Goal: Information Seeking & Learning: Learn about a topic

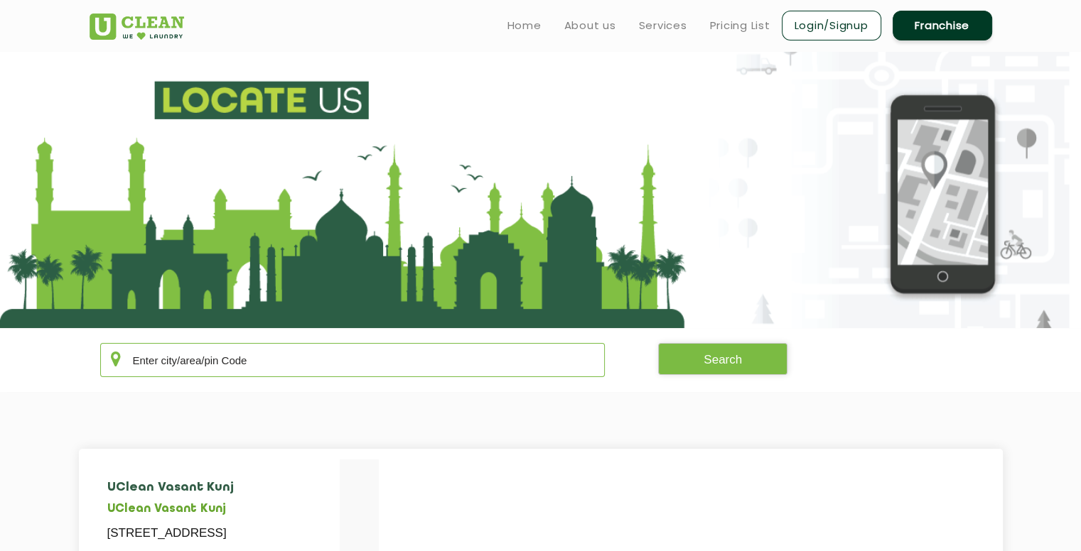
click at [253, 365] on input "text" at bounding box center [352, 360] width 505 height 34
click at [715, 358] on button "Search" at bounding box center [722, 359] width 129 height 32
click at [693, 362] on button "Search" at bounding box center [722, 359] width 129 height 32
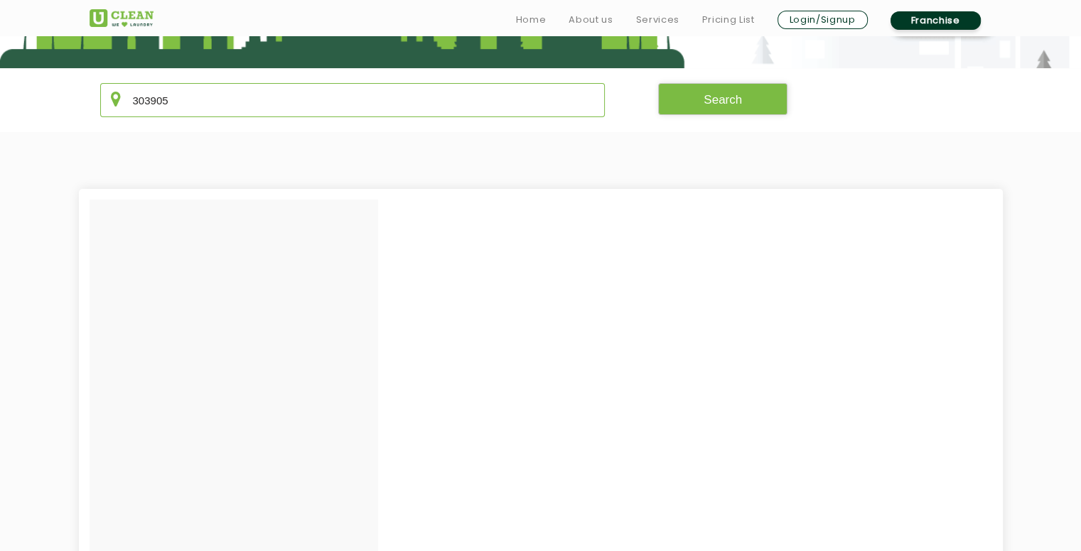
click at [230, 106] on input "303905" at bounding box center [352, 100] width 505 height 34
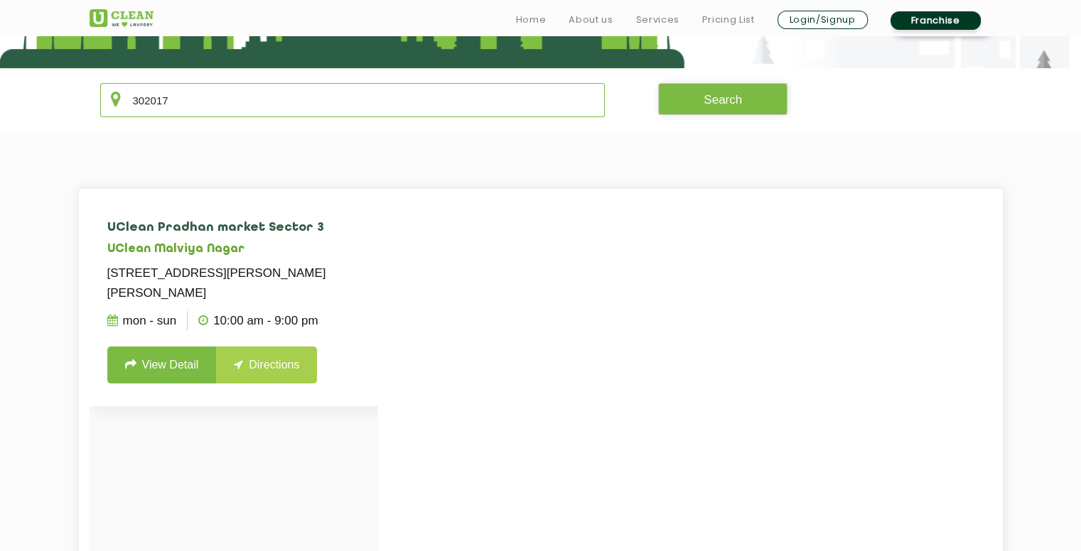
type input "302017"
click at [247, 366] on link "Directions" at bounding box center [266, 365] width 101 height 37
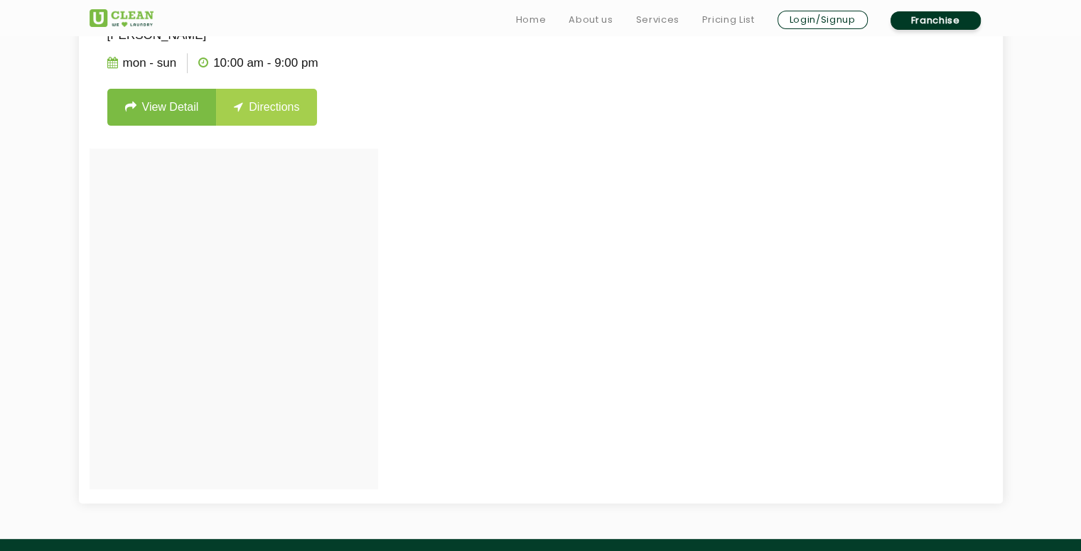
scroll to position [521, 0]
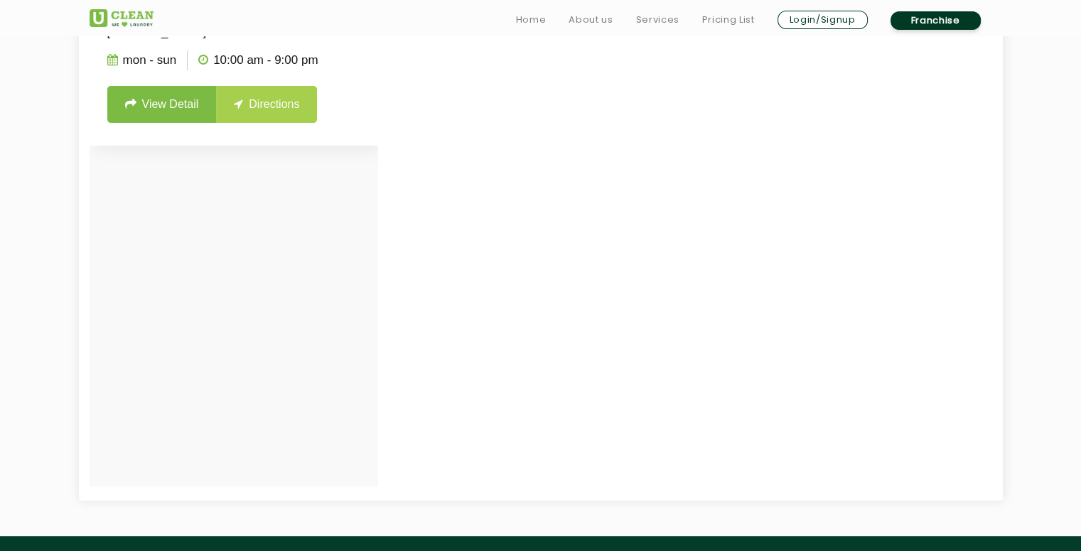
click at [276, 106] on link "Directions" at bounding box center [266, 104] width 101 height 37
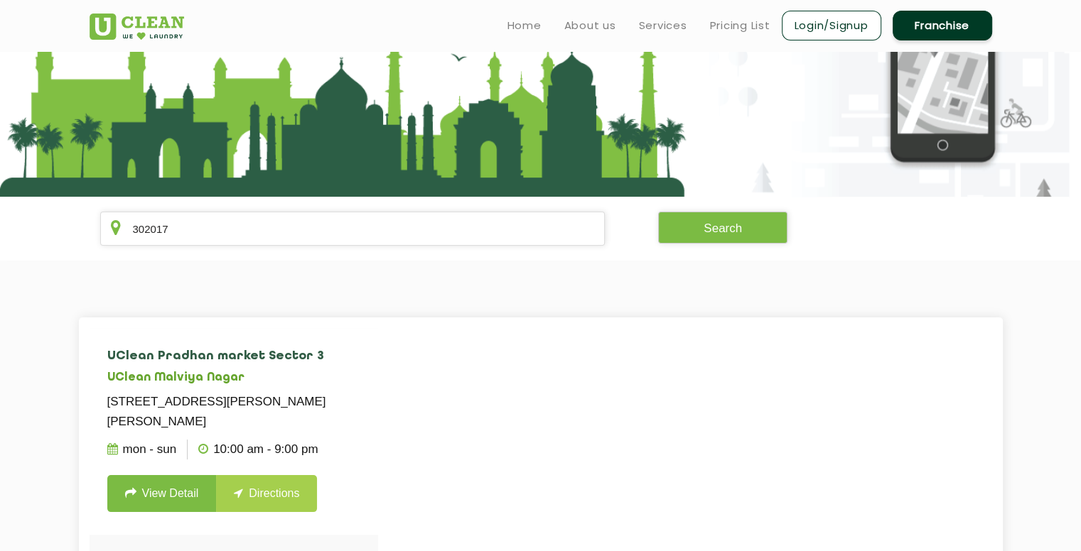
scroll to position [0, 0]
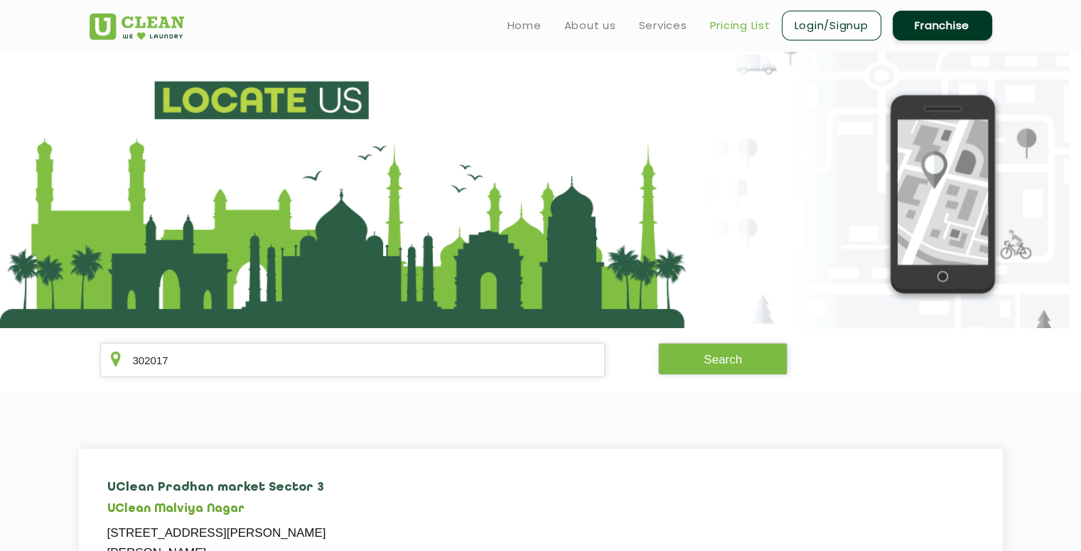
click at [742, 25] on link "Pricing List" at bounding box center [740, 25] width 60 height 17
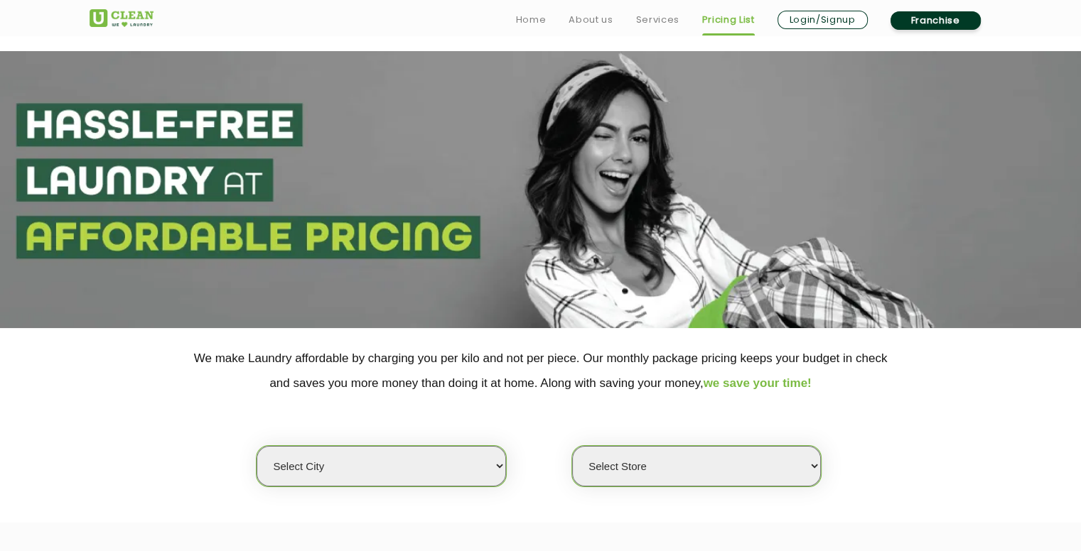
scroll to position [260, 0]
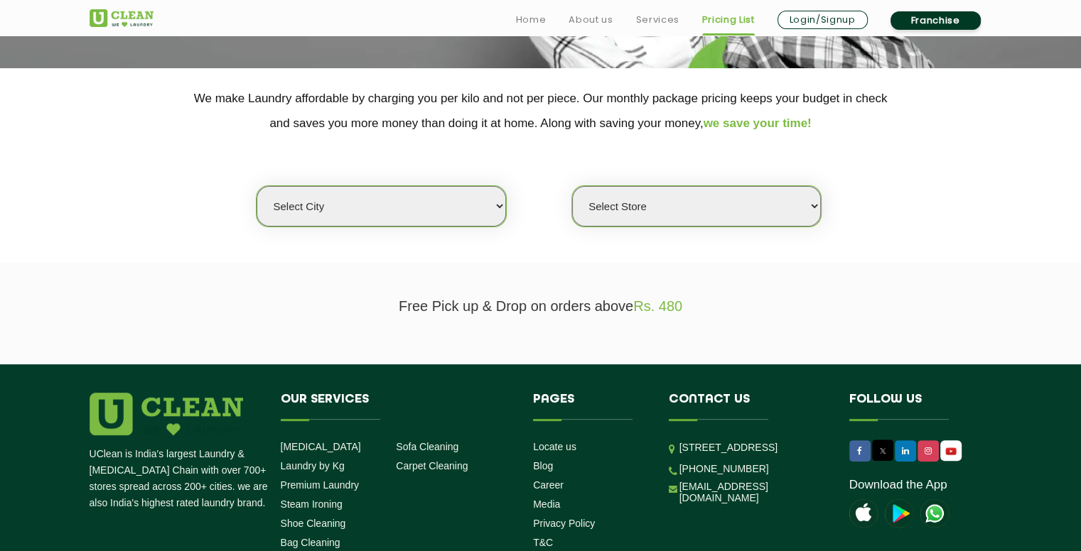
click at [433, 205] on select "Select city [GEOGRAPHIC_DATA] [GEOGRAPHIC_DATA] [GEOGRAPHIC_DATA] [GEOGRAPHIC_D…" at bounding box center [380, 206] width 249 height 40
click at [365, 201] on select "Select city [GEOGRAPHIC_DATA] [GEOGRAPHIC_DATA] [GEOGRAPHIC_DATA] [GEOGRAPHIC_D…" at bounding box center [380, 206] width 249 height 40
select select "26"
click at [256, 186] on select "Select city [GEOGRAPHIC_DATA] [GEOGRAPHIC_DATA] [GEOGRAPHIC_DATA] [GEOGRAPHIC_D…" at bounding box center [380, 206] width 249 height 40
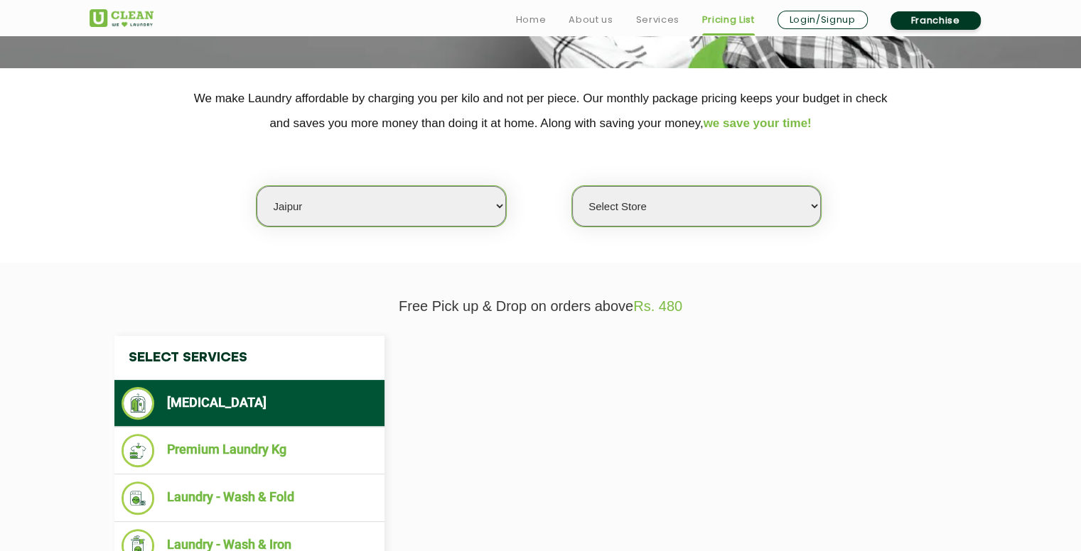
click at [651, 217] on select "Select Store" at bounding box center [696, 206] width 249 height 40
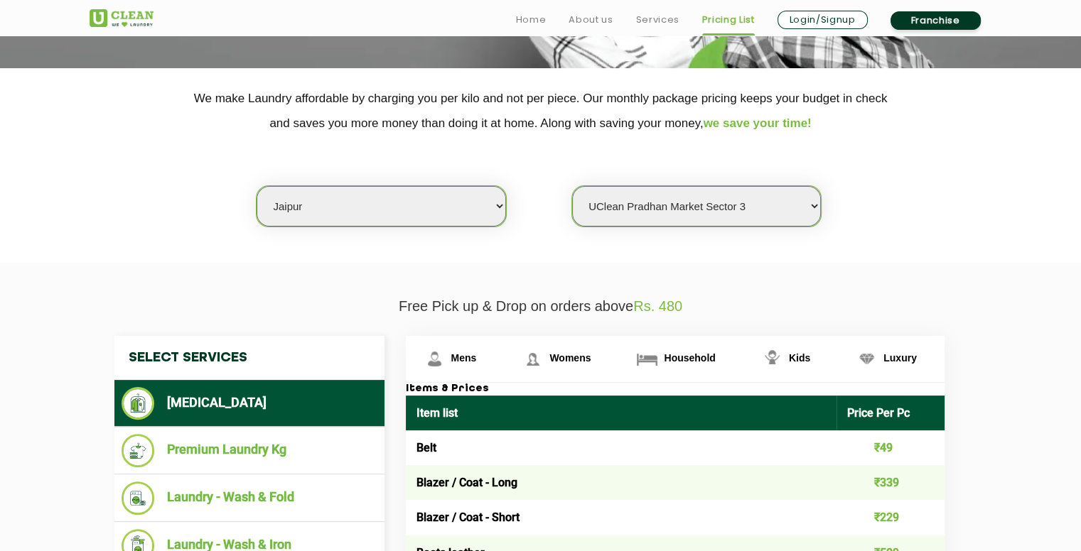
click at [572, 186] on select "Select Store [GEOGRAPHIC_DATA][PERSON_NAME] [GEOGRAPHIC_DATA] [PERSON_NAME][GEO…" at bounding box center [696, 206] width 249 height 40
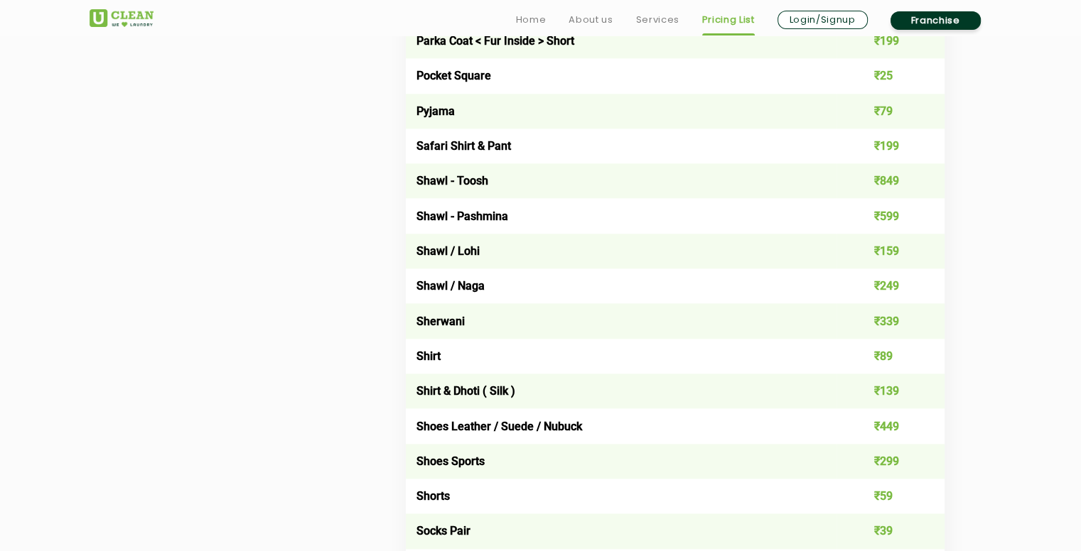
scroll to position [2084, 0]
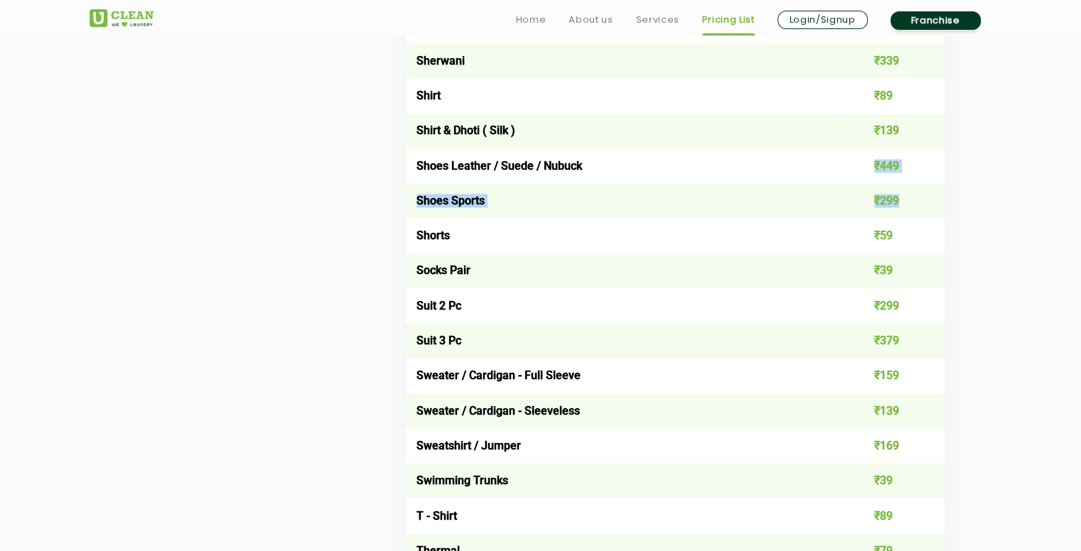
drag, startPoint x: 904, startPoint y: 208, endPoint x: 846, endPoint y: 161, distance: 74.2
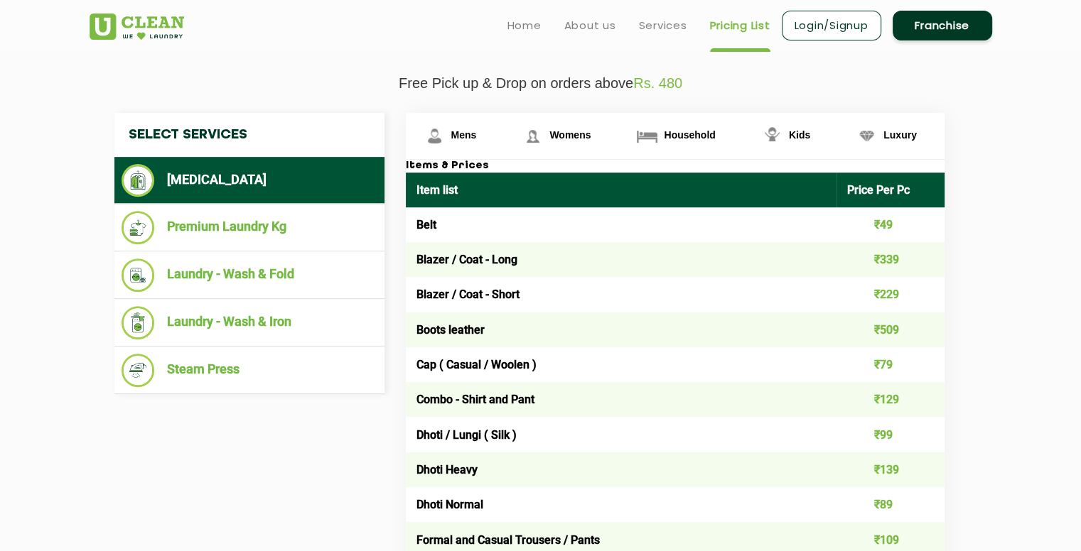
scroll to position [260, 0]
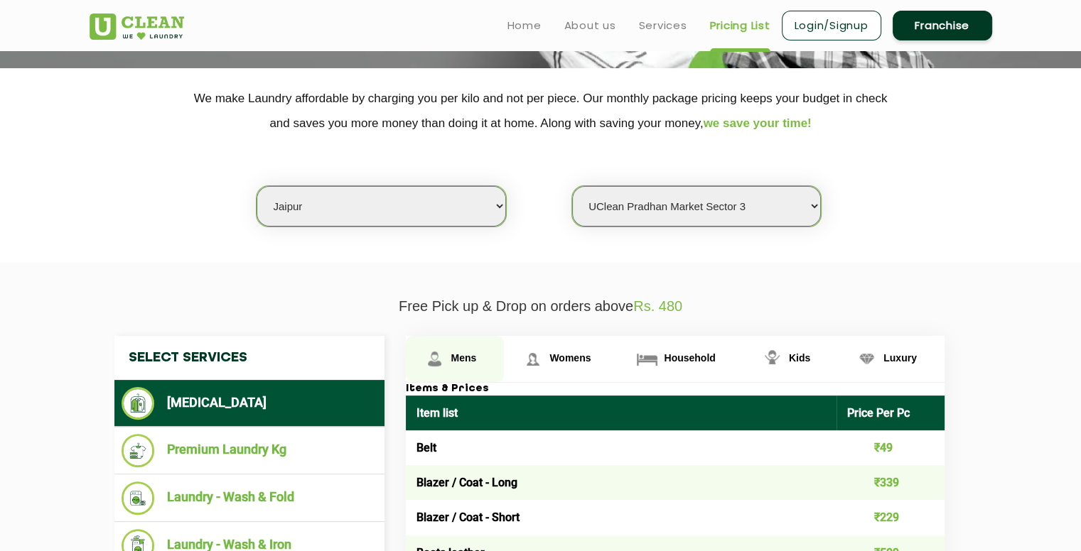
click at [454, 347] on link "Mens" at bounding box center [455, 359] width 99 height 46
click at [451, 359] on span "Mens" at bounding box center [464, 357] width 26 height 11
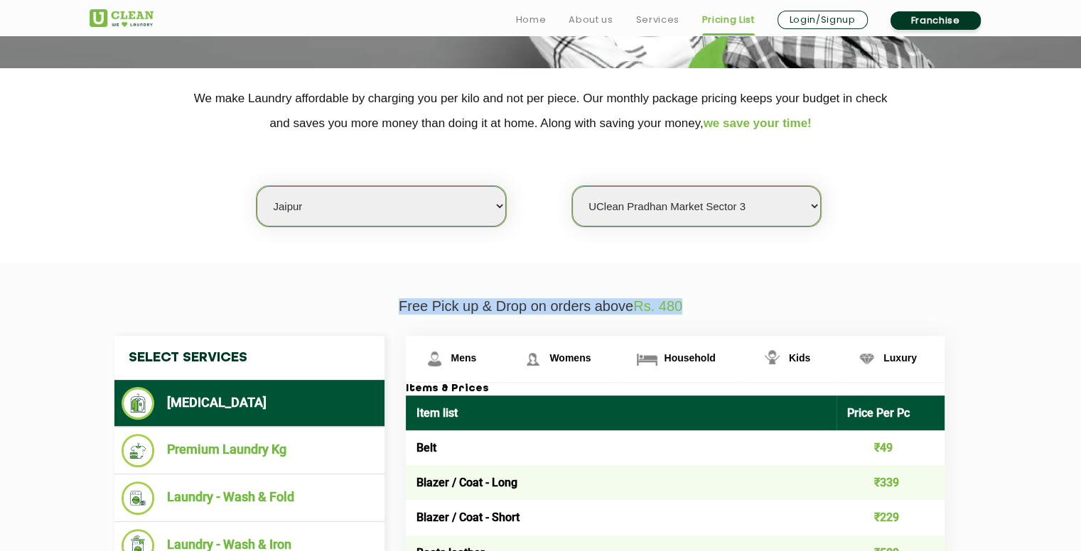
drag, startPoint x: 690, startPoint y: 309, endPoint x: 361, endPoint y: 299, distance: 329.1
click at [364, 299] on p "Free Pick up & Drop on orders above Rs. 480" at bounding box center [541, 306] width 902 height 16
click at [357, 298] on p "Free Pick up & Drop on orders above Rs. 480" at bounding box center [541, 306] width 902 height 16
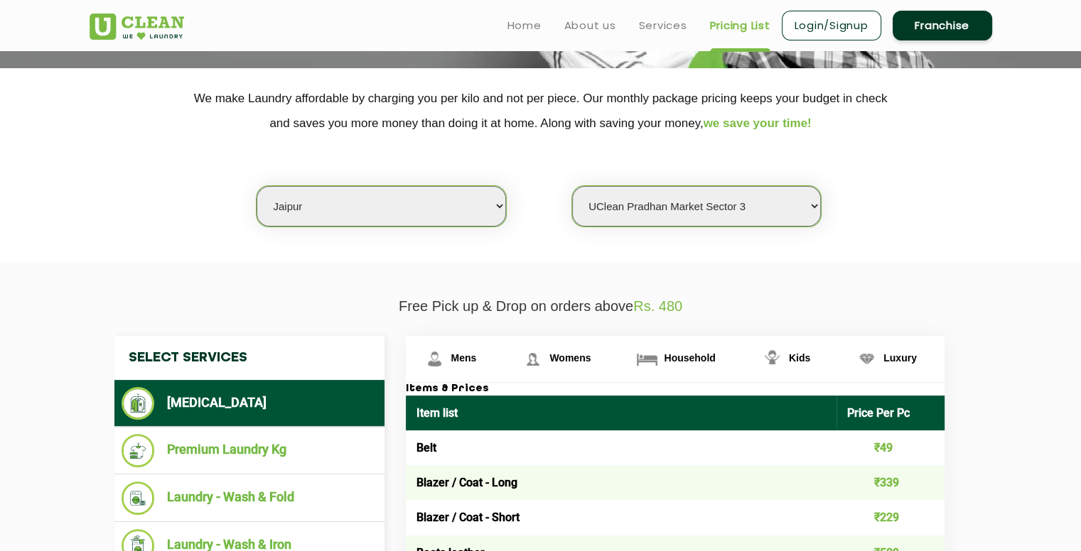
click at [627, 202] on select "Select Store [GEOGRAPHIC_DATA][PERSON_NAME] [GEOGRAPHIC_DATA] [PERSON_NAME][GEO…" at bounding box center [696, 206] width 249 height 40
select select "57"
click at [572, 186] on select "Select Store [GEOGRAPHIC_DATA][PERSON_NAME] [GEOGRAPHIC_DATA] [PERSON_NAME][GEO…" at bounding box center [696, 206] width 249 height 40
click at [693, 214] on select "Select Store [GEOGRAPHIC_DATA][PERSON_NAME] [GEOGRAPHIC_DATA] [PERSON_NAME][GEO…" at bounding box center [696, 206] width 249 height 40
